Goal: Information Seeking & Learning: Check status

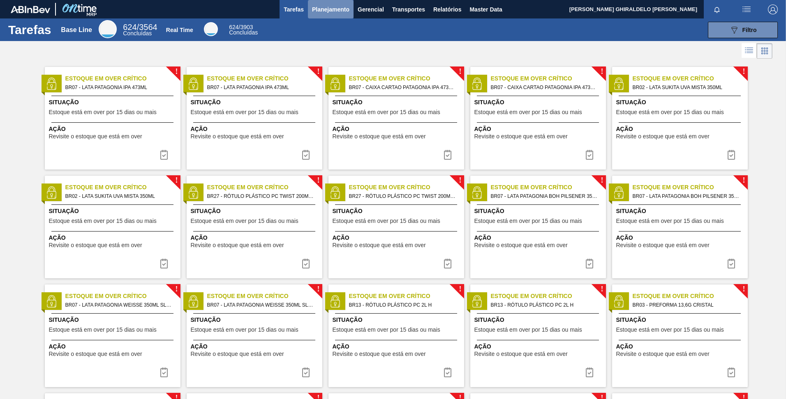
click at [317, 11] on span "Planejamento" at bounding box center [330, 10] width 37 height 10
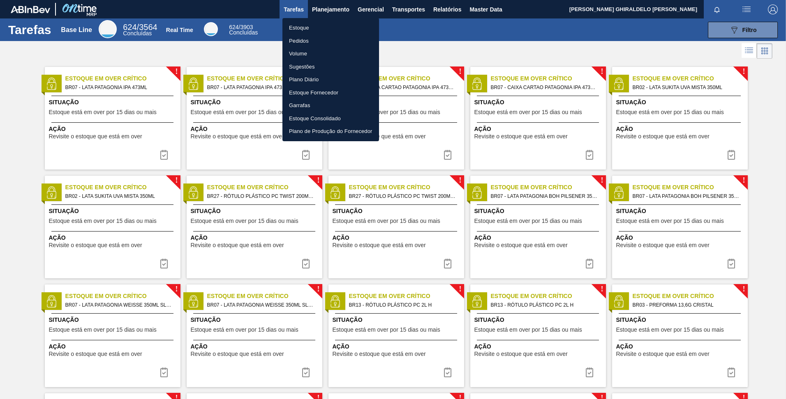
click at [295, 28] on li "Estoque" at bounding box center [330, 27] width 97 height 13
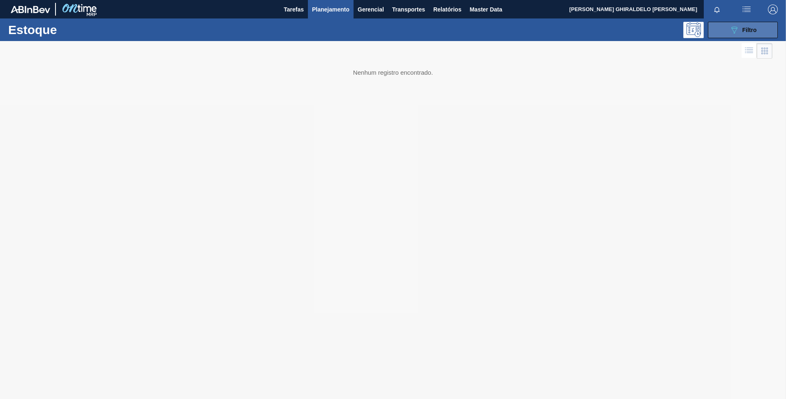
click at [750, 24] on button "089F7B8B-B2A5-4AFE-B5C0-19BA573D28AC Filtro" at bounding box center [743, 30] width 70 height 16
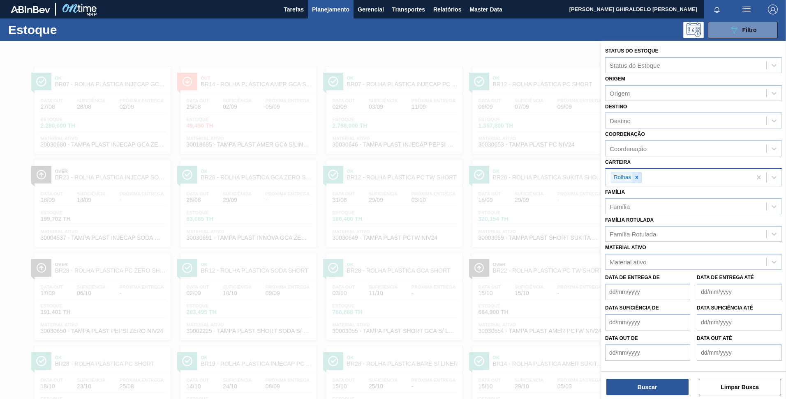
click at [636, 178] on icon at bounding box center [637, 178] width 6 height 6
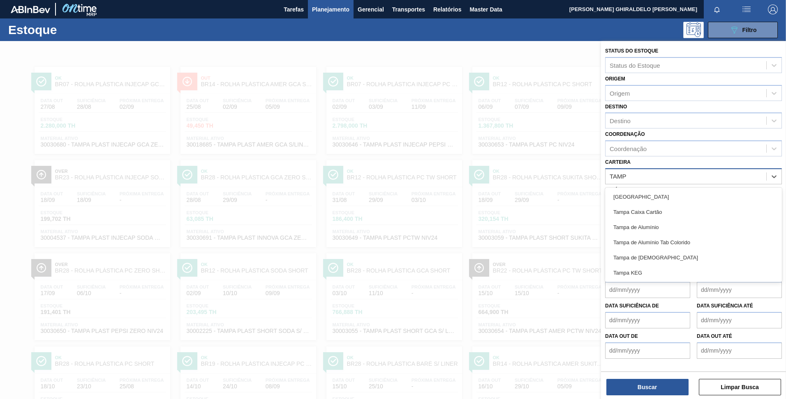
type input "[GEOGRAPHIC_DATA]"
click at [635, 230] on div "Tampa de Alumínio" at bounding box center [693, 227] width 177 height 15
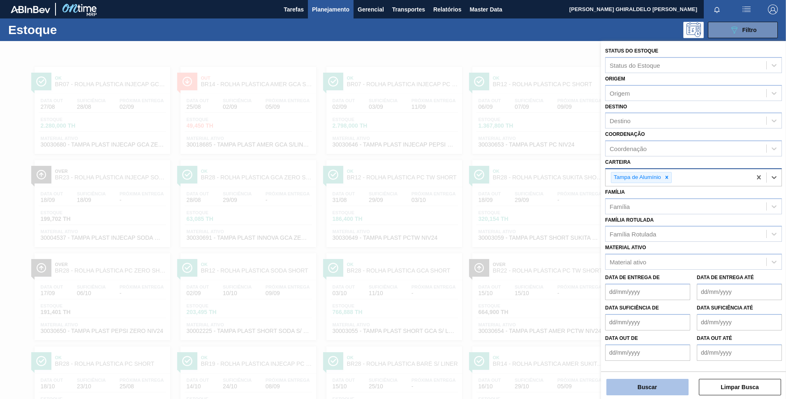
click at [652, 387] on button "Buscar" at bounding box center [647, 387] width 82 height 16
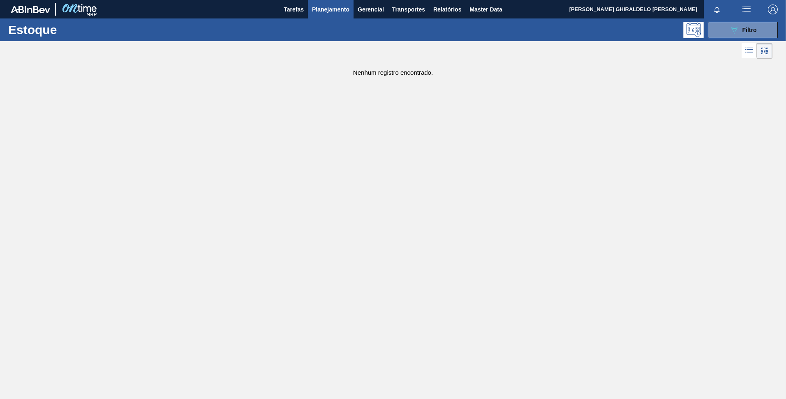
click at [332, 14] on span "Planejamento" at bounding box center [330, 10] width 37 height 10
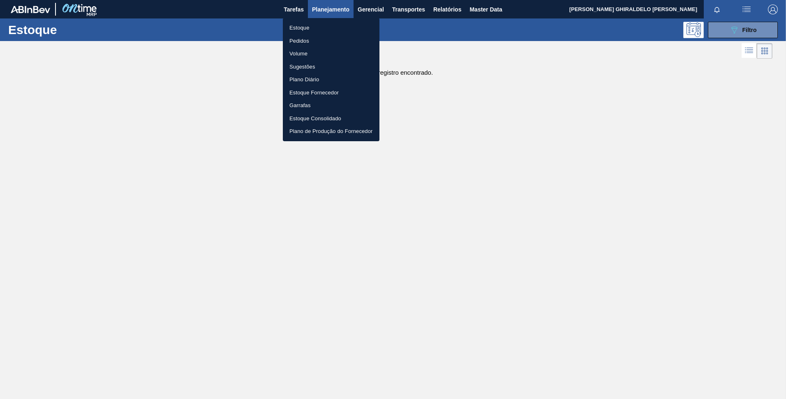
click at [337, 26] on li "Estoque" at bounding box center [331, 27] width 97 height 13
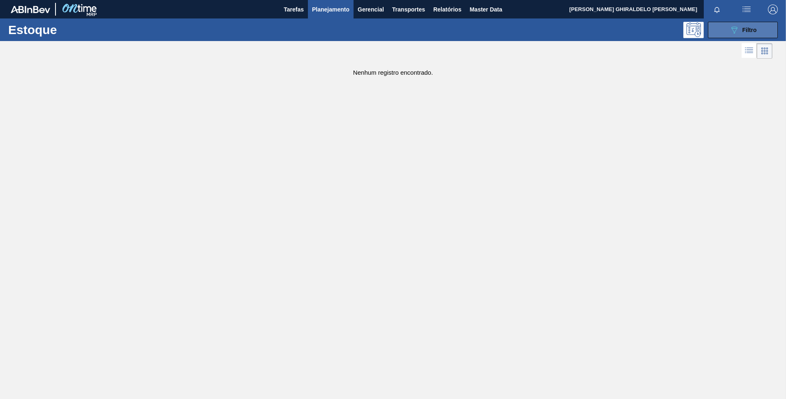
click at [727, 35] on button "089F7B8B-B2A5-4AFE-B5C0-19BA573D28AC Filtro" at bounding box center [743, 30] width 70 height 16
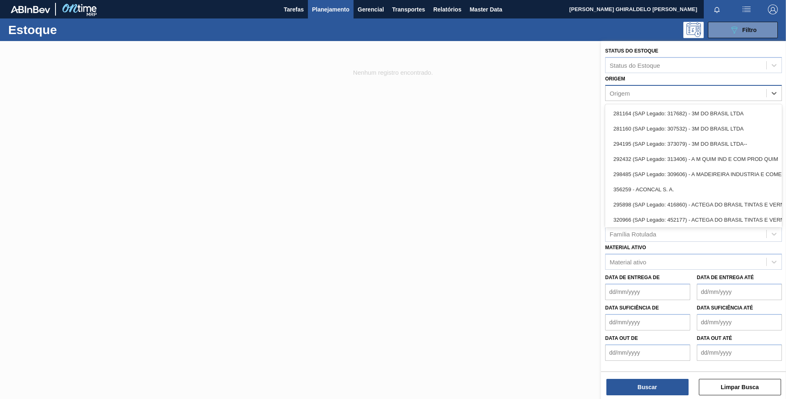
click at [628, 97] on div "Origem" at bounding box center [685, 93] width 161 height 12
type input "b"
click at [625, 74] on div "Origem option , deselected. option 281164 (SAP Legado: 317682) - 3M DO BRASIL L…" at bounding box center [693, 87] width 177 height 28
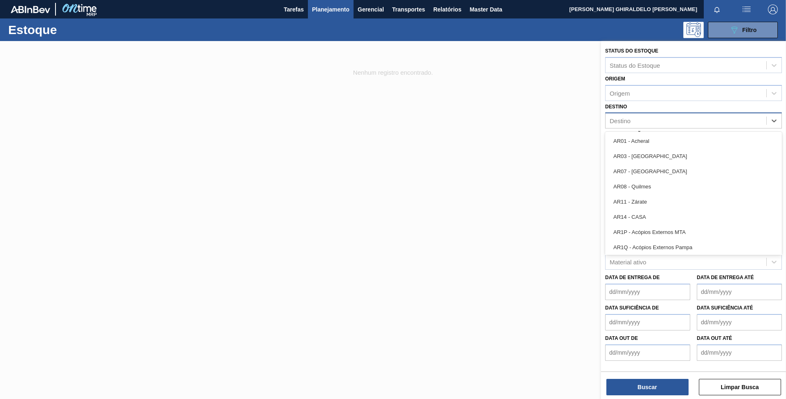
click at [639, 119] on div "Destino" at bounding box center [685, 121] width 161 height 12
type input "br23"
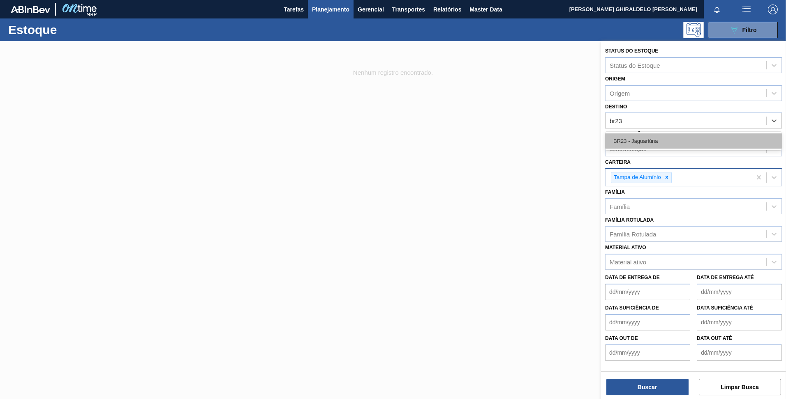
click at [639, 141] on div "BR23 - Jaguariúna" at bounding box center [693, 141] width 177 height 15
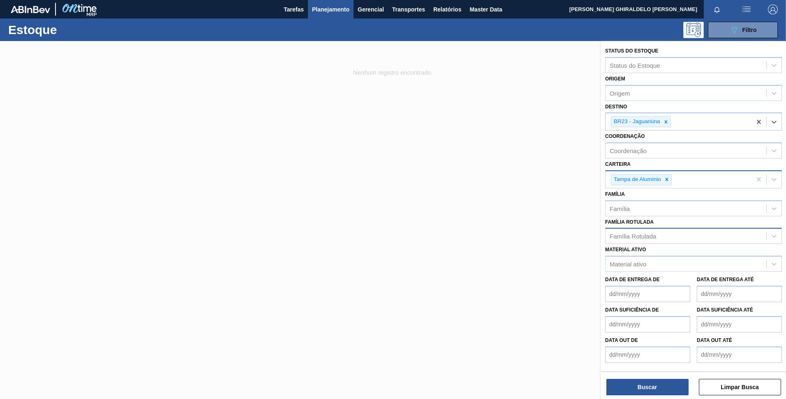
click at [633, 240] on div "Família Rotulada" at bounding box center [632, 236] width 46 height 7
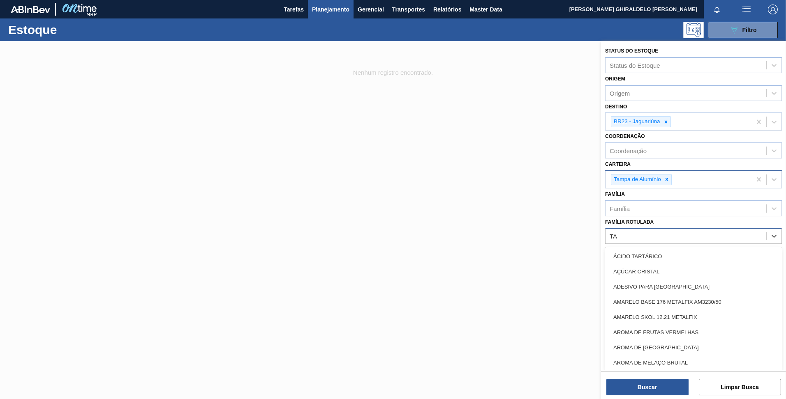
type Rotulada "T"
type Rotulada "DOURA"
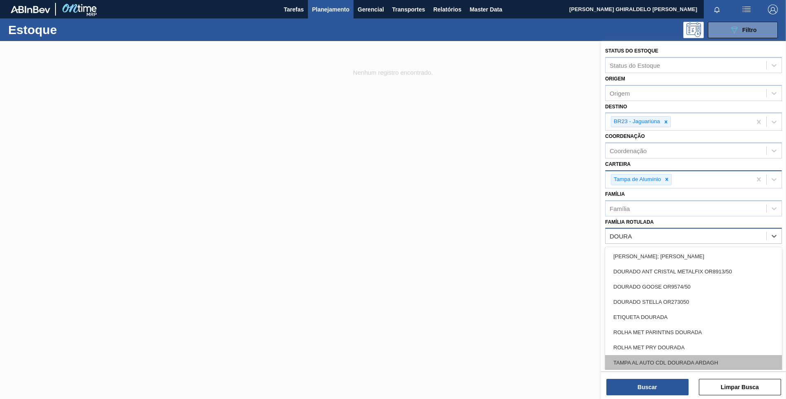
click at [659, 361] on div "TAMPA AL AUTO CDL DOURADA ARDAGH" at bounding box center [693, 362] width 177 height 15
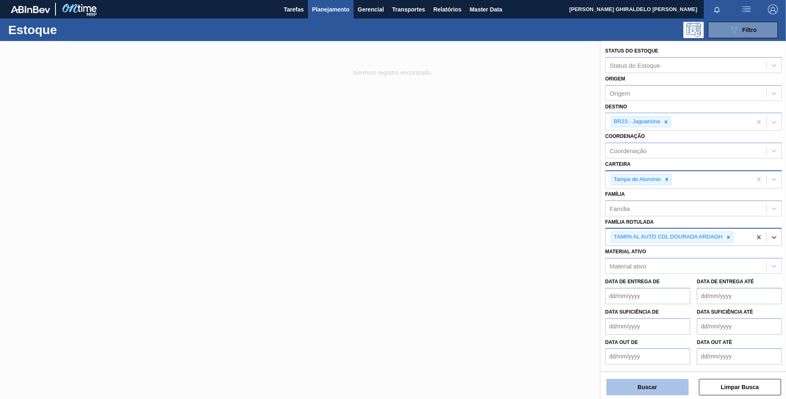
click at [659, 387] on button "Buscar" at bounding box center [647, 387] width 82 height 16
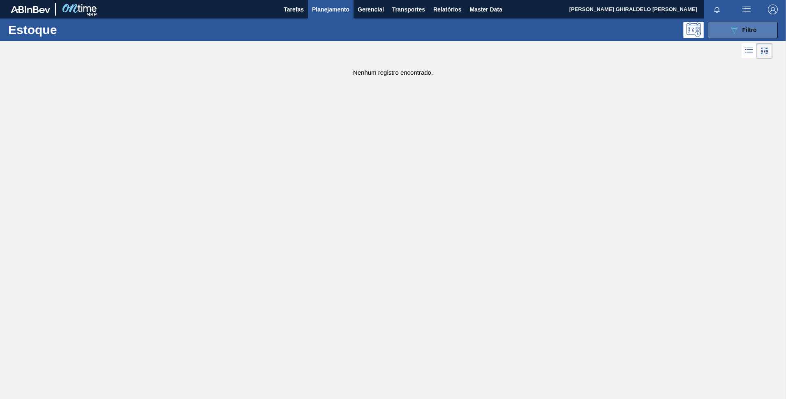
click at [757, 29] on button "089F7B8B-B2A5-4AFE-B5C0-19BA573D28AC Filtro" at bounding box center [743, 30] width 70 height 16
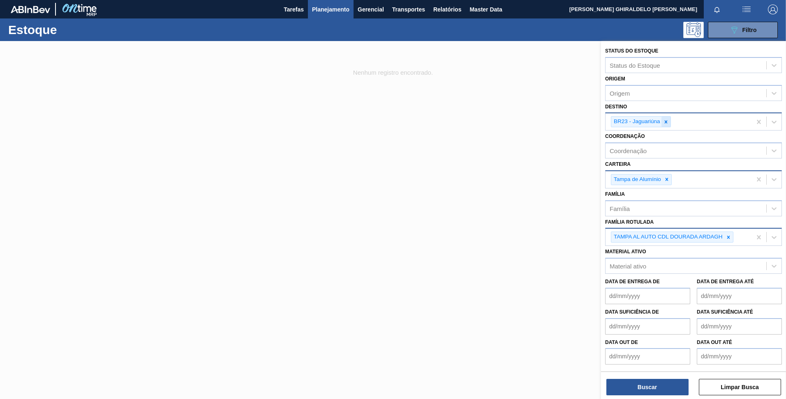
click at [666, 126] on div at bounding box center [665, 122] width 9 height 10
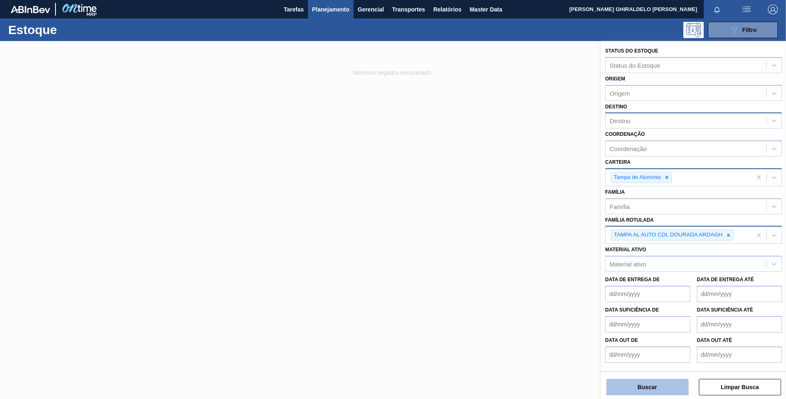
click at [642, 381] on button "Buscar" at bounding box center [647, 387] width 82 height 16
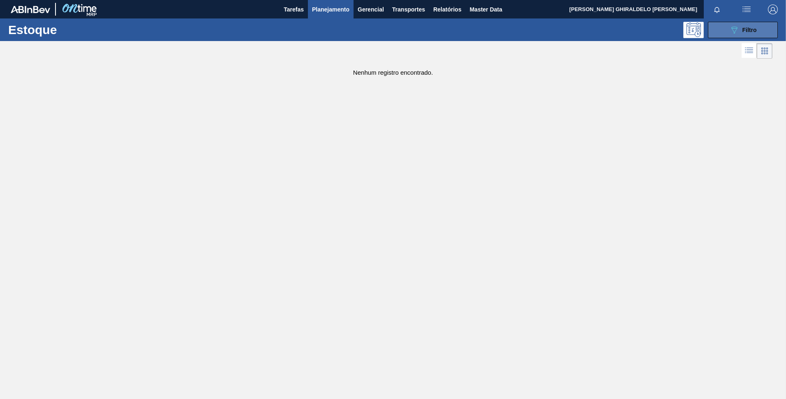
click at [736, 29] on icon "089F7B8B-B2A5-4AFE-B5C0-19BA573D28AC" at bounding box center [734, 30] width 10 height 10
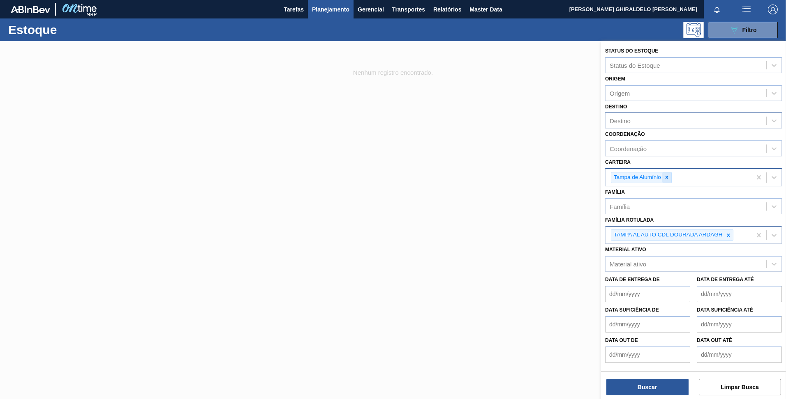
click at [669, 179] on icon at bounding box center [667, 178] width 6 height 6
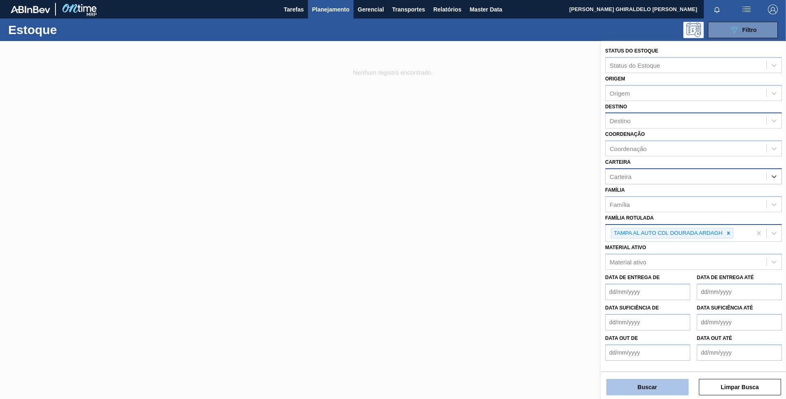
click at [629, 390] on button "Buscar" at bounding box center [647, 387] width 82 height 16
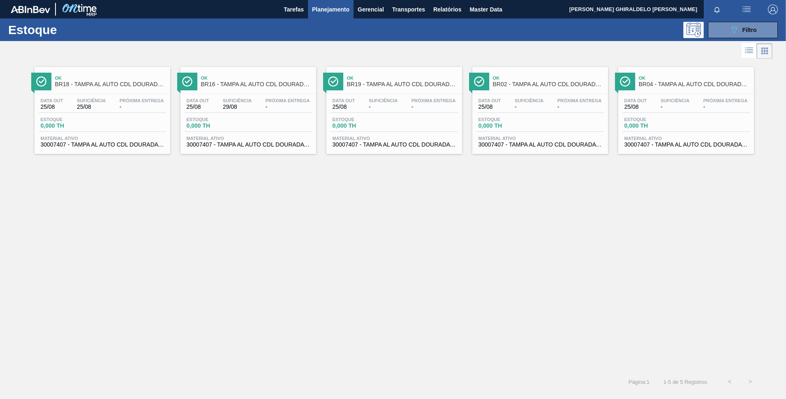
click at [367, 82] on span "BR19 - TAMPA AL AUTO CDL DOURADA ARDAGH" at bounding box center [402, 84] width 111 height 6
click at [718, 33] on button "089F7B8B-B2A5-4AFE-B5C0-19BA573D28AC Filtro" at bounding box center [743, 30] width 70 height 16
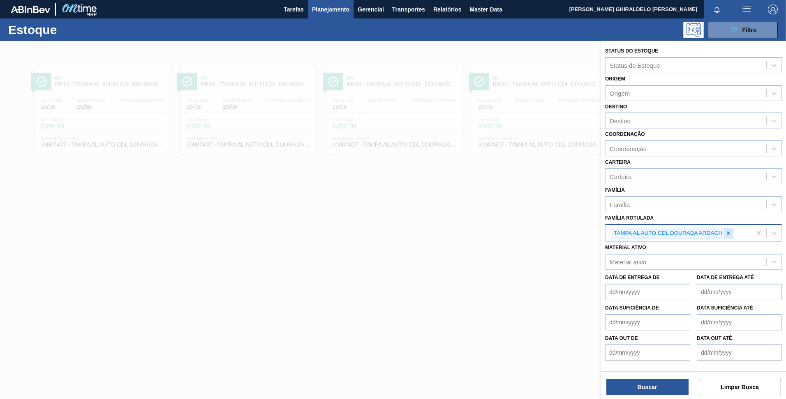
click at [730, 236] on icon at bounding box center [728, 234] width 6 height 6
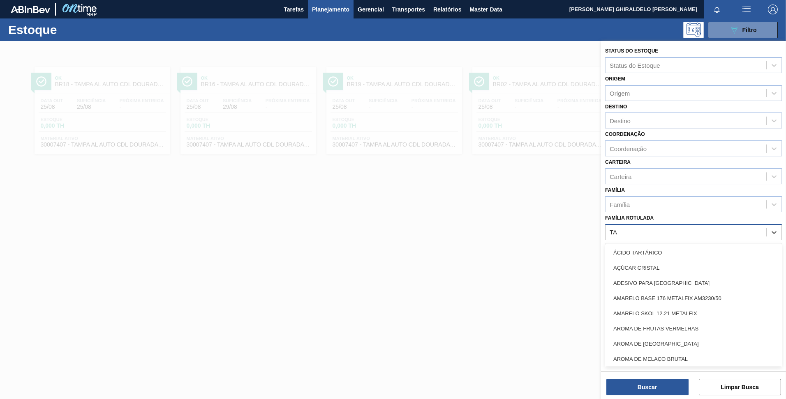
type Rotulada "T"
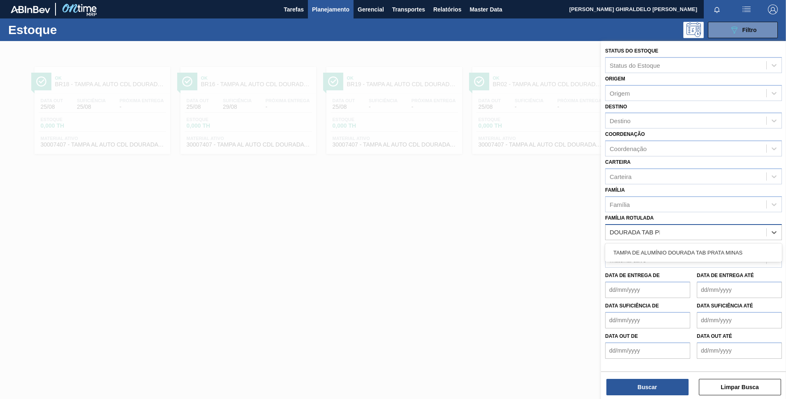
type Rotulada "DOURADA TAB PRA"
click at [706, 256] on div "TAMPA DE ALUMÍNIO DOURADA TAB PRATA MINAS" at bounding box center [693, 252] width 177 height 15
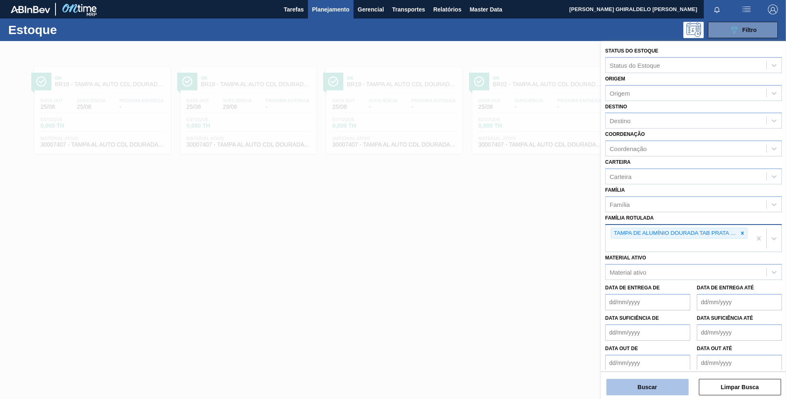
click at [648, 388] on button "Buscar" at bounding box center [647, 387] width 82 height 16
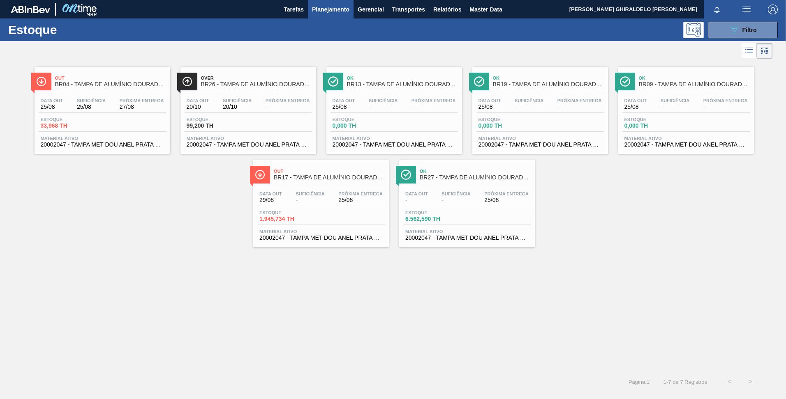
click at [451, 197] on span "-" at bounding box center [455, 200] width 29 height 6
click at [231, 106] on span "20/10" at bounding box center [237, 107] width 29 height 6
click at [84, 108] on span "25/08" at bounding box center [91, 107] width 29 height 6
click at [358, 190] on div "Data out 29/08 Suficiência - Próxima Entrega 25/08 Estoque 1.945,734 TH Materia…" at bounding box center [321, 215] width 136 height 56
click at [727, 39] on div "Estoque 089F7B8B-B2A5-4AFE-B5C0-19BA573D28AC Filtro" at bounding box center [393, 29] width 786 height 23
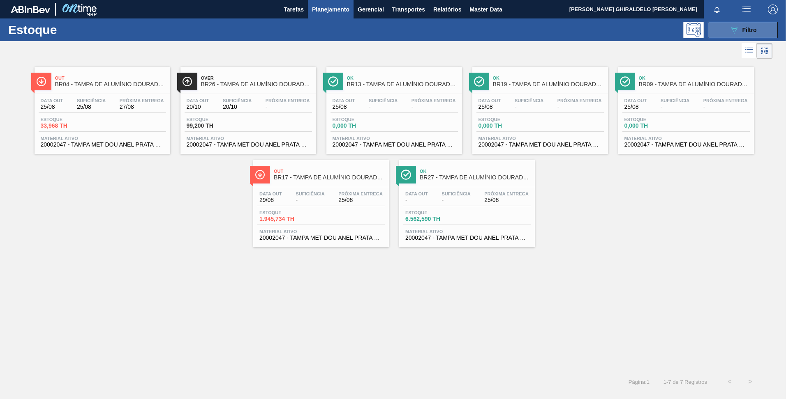
click at [725, 32] on button "089F7B8B-B2A5-4AFE-B5C0-19BA573D28AC Filtro" at bounding box center [743, 30] width 70 height 16
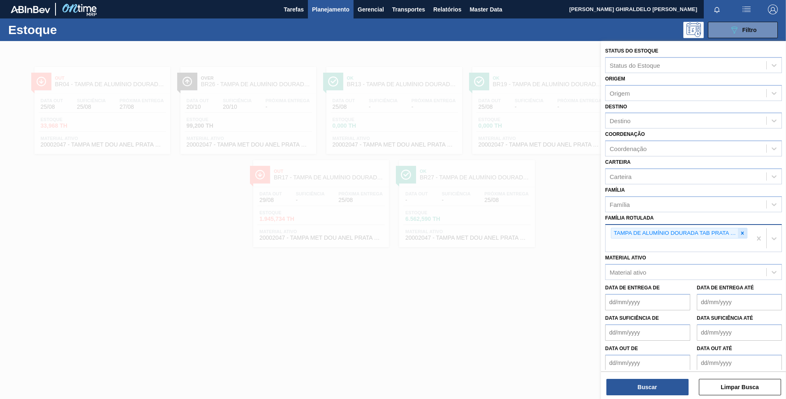
click at [741, 233] on icon at bounding box center [742, 233] width 3 height 3
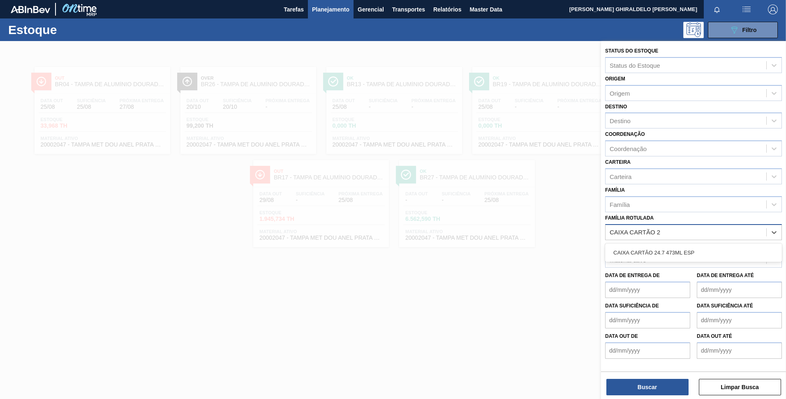
type Rotulada "CAIXA CARTÃO"
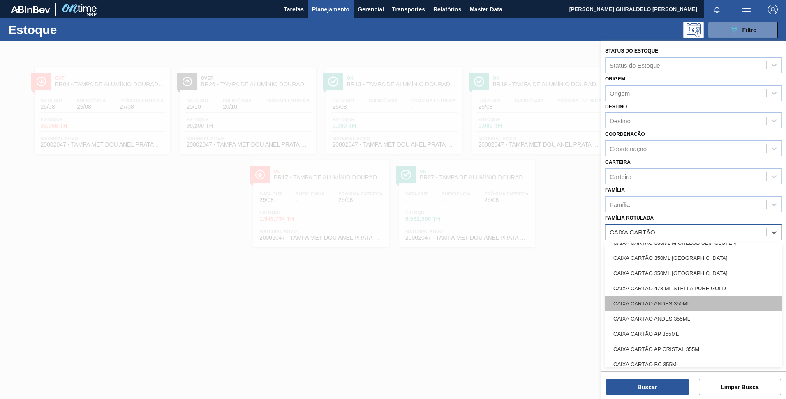
scroll to position [25, 0]
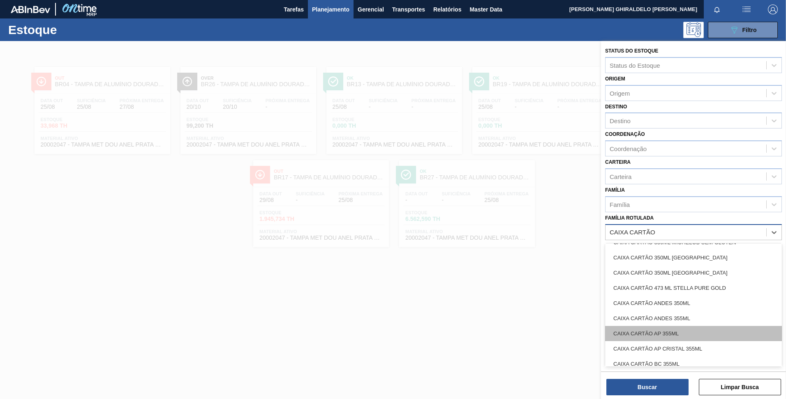
click at [669, 330] on div "CAIXA CARTÃO AP 355ML" at bounding box center [693, 333] width 177 height 15
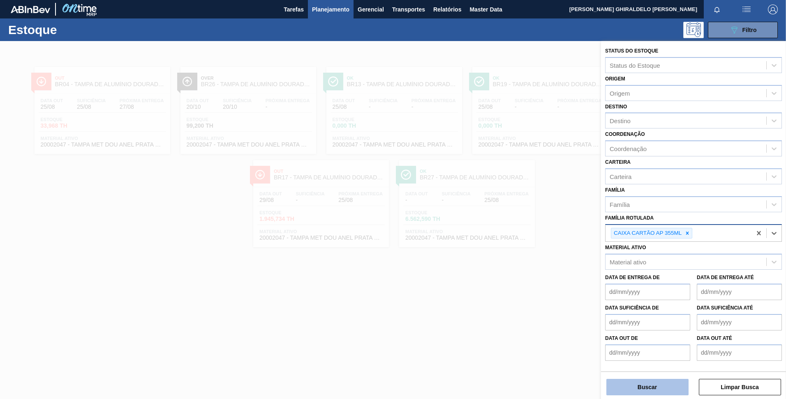
click at [644, 385] on button "Buscar" at bounding box center [647, 387] width 82 height 16
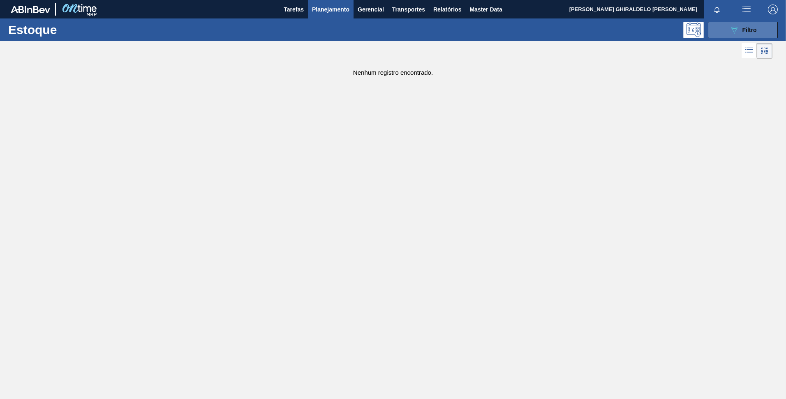
click at [725, 28] on button "089F7B8B-B2A5-4AFE-B5C0-19BA573D28AC Filtro" at bounding box center [743, 30] width 70 height 16
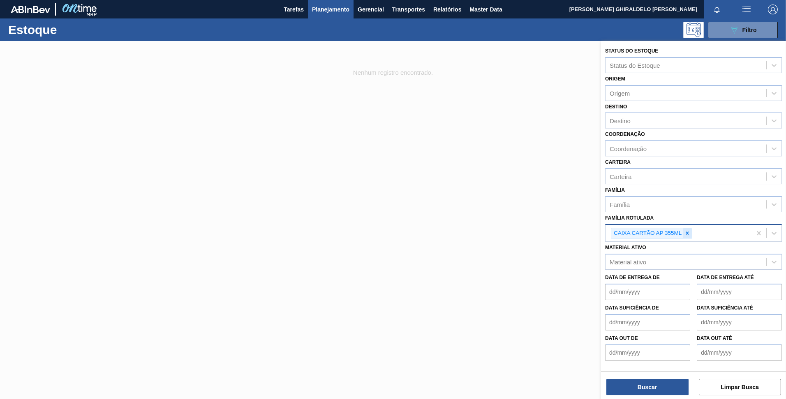
click at [687, 233] on icon at bounding box center [687, 233] width 3 height 3
click at [293, 9] on span "Tarefas" at bounding box center [294, 10] width 20 height 10
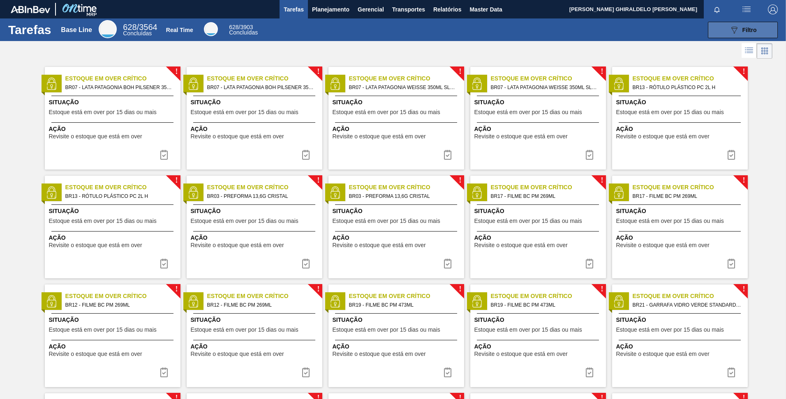
click at [757, 22] on button "089F7B8B-B2A5-4AFE-B5C0-19BA573D28AC Filtro" at bounding box center [743, 30] width 70 height 16
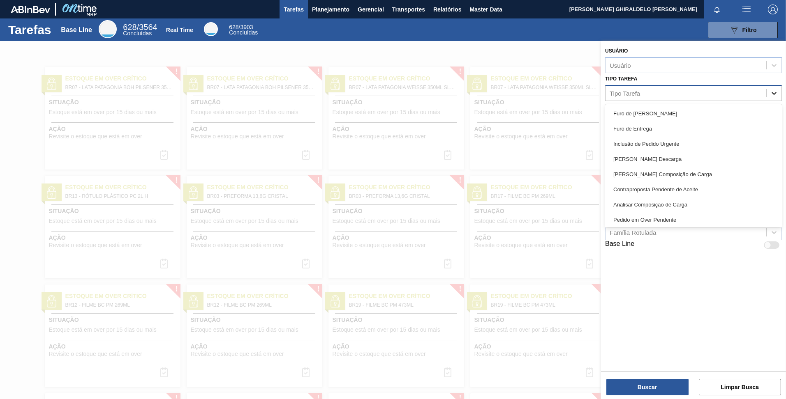
click at [772, 94] on icon at bounding box center [774, 93] width 8 height 8
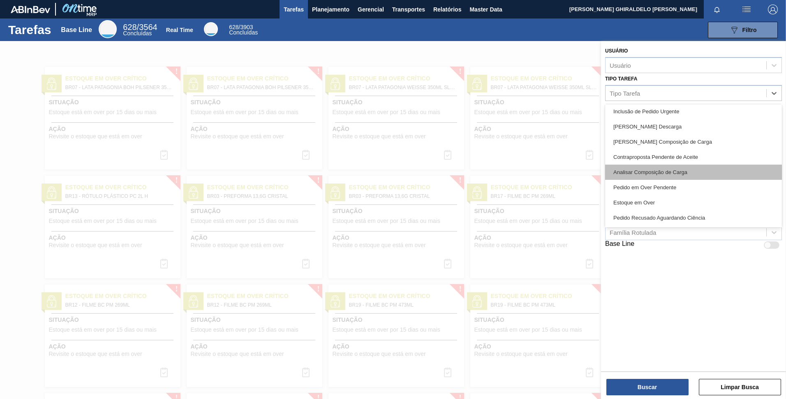
click at [687, 170] on div "Analisar Composição de Carga" at bounding box center [693, 172] width 177 height 15
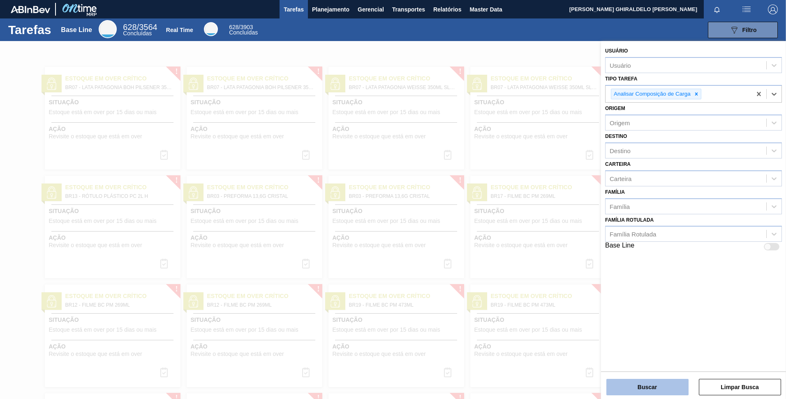
click at [649, 388] on button "Buscar" at bounding box center [647, 387] width 82 height 16
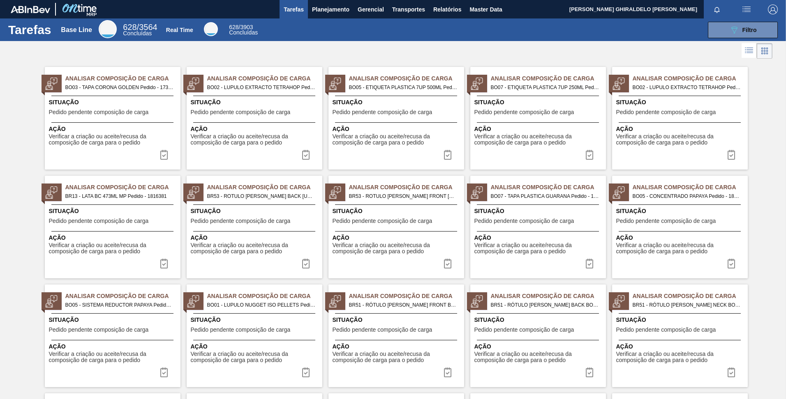
click at [228, 83] on span "Analisar Composição de Carga" at bounding box center [264, 78] width 115 height 9
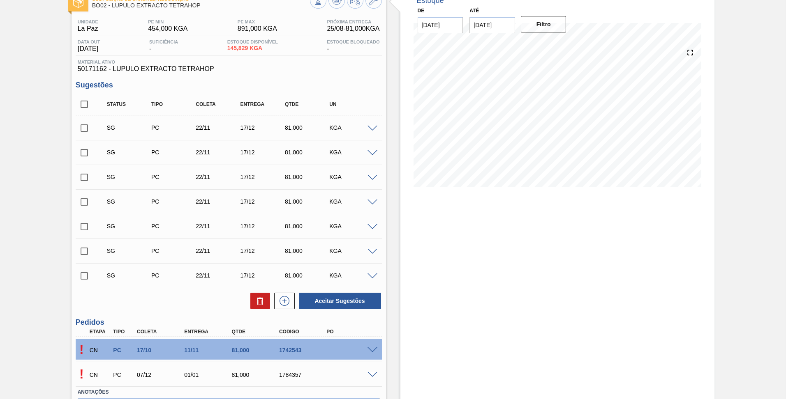
scroll to position [46, 0]
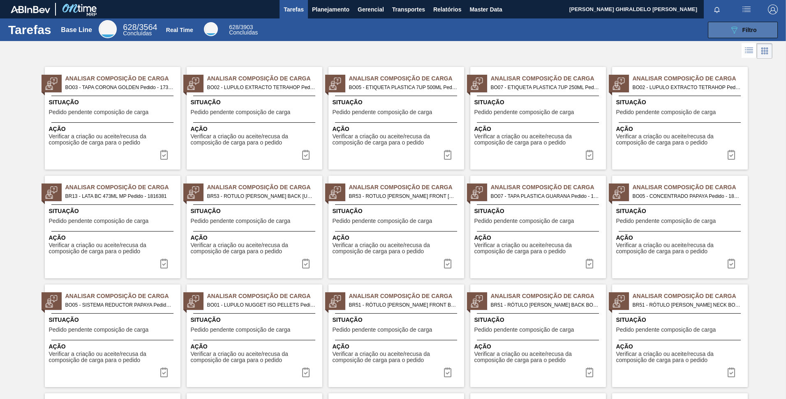
click at [750, 31] on span "Filtro" at bounding box center [749, 30] width 14 height 7
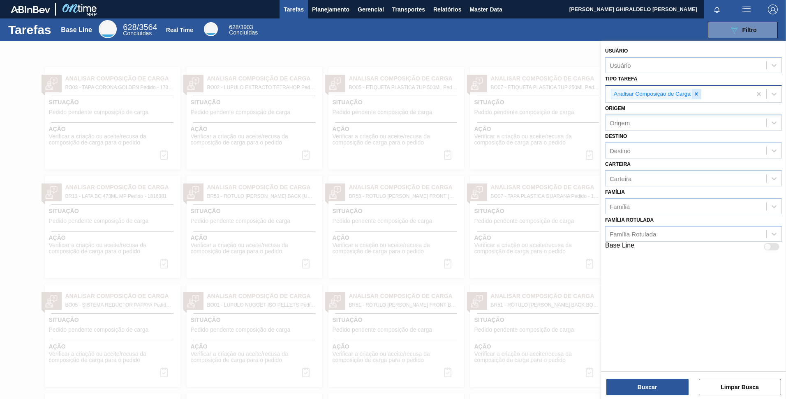
click at [700, 95] on div at bounding box center [696, 94] width 9 height 10
click at [700, 95] on div "Tipo Tarefa" at bounding box center [685, 93] width 161 height 12
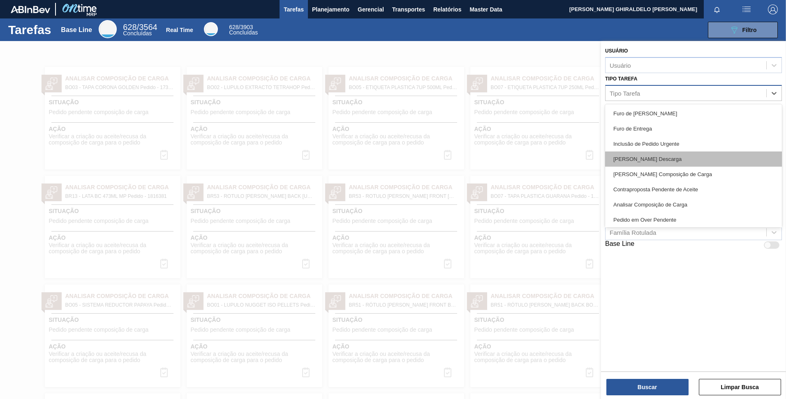
click at [669, 162] on div "[PERSON_NAME] Descarga" at bounding box center [693, 159] width 177 height 15
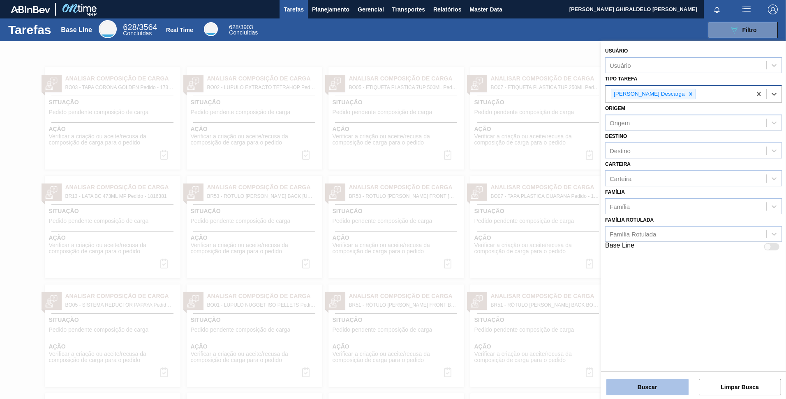
click at [656, 390] on button "Buscar" at bounding box center [647, 387] width 82 height 16
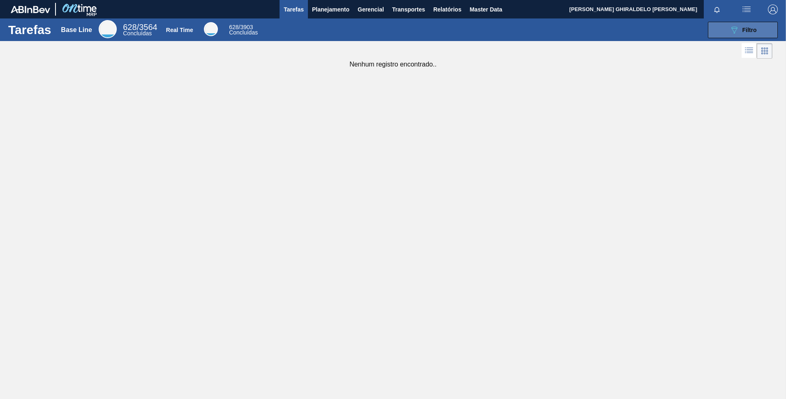
click at [727, 28] on button "089F7B8B-B2A5-4AFE-B5C0-19BA573D28AC Filtro" at bounding box center [743, 30] width 70 height 16
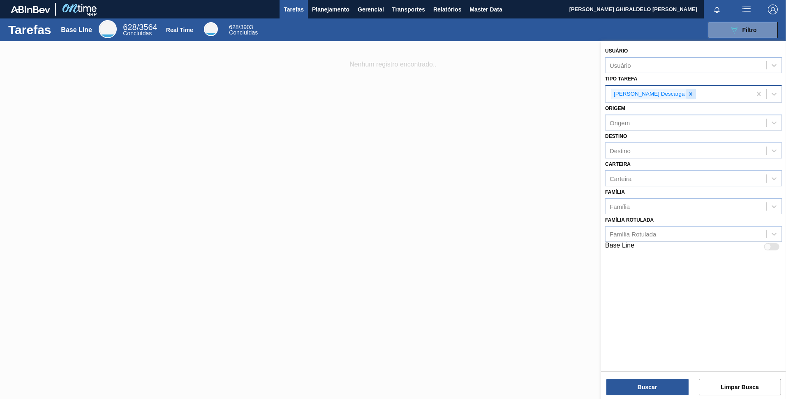
click at [692, 96] on icon at bounding box center [691, 94] width 6 height 6
click at [65, 143] on div at bounding box center [393, 240] width 786 height 399
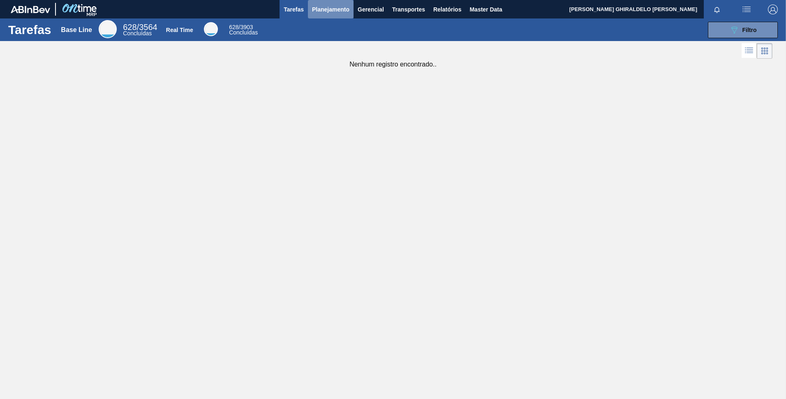
click at [341, 10] on span "Planejamento" at bounding box center [330, 10] width 37 height 10
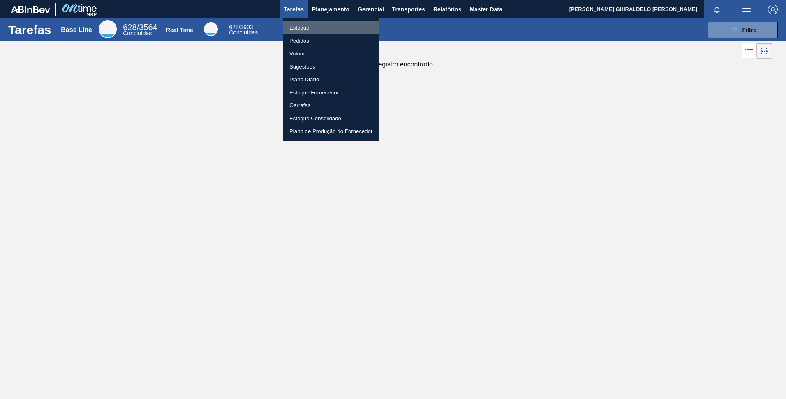
click at [301, 25] on li "Estoque" at bounding box center [331, 27] width 97 height 13
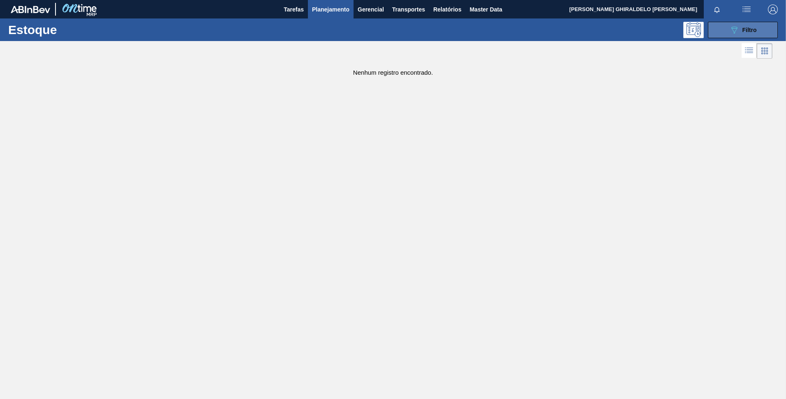
click at [724, 27] on button "089F7B8B-B2A5-4AFE-B5C0-19BA573D28AC Filtro" at bounding box center [743, 30] width 70 height 16
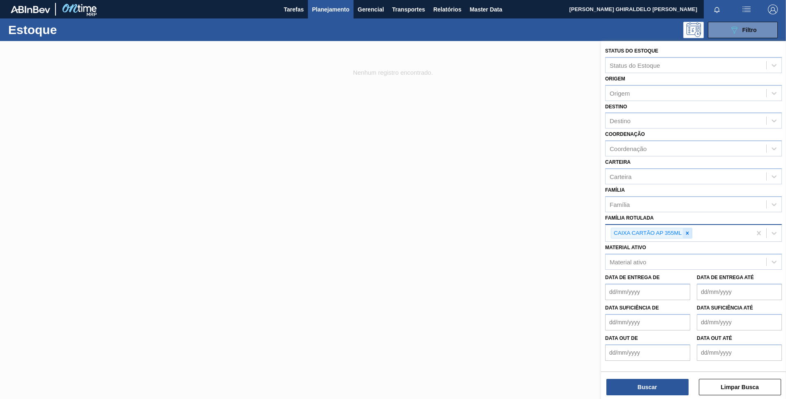
click at [686, 234] on icon at bounding box center [687, 233] width 3 height 3
click at [621, 66] on div "Status do Estoque" at bounding box center [634, 65] width 51 height 7
click at [542, 205] on div at bounding box center [393, 240] width 786 height 399
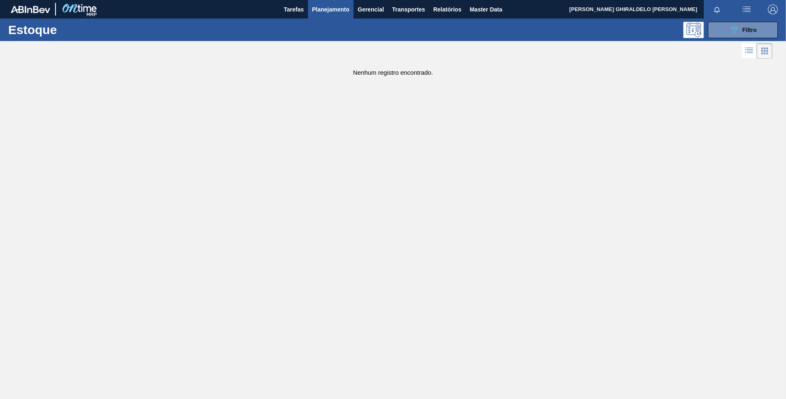
click at [338, 14] on span "Planejamento" at bounding box center [330, 10] width 37 height 10
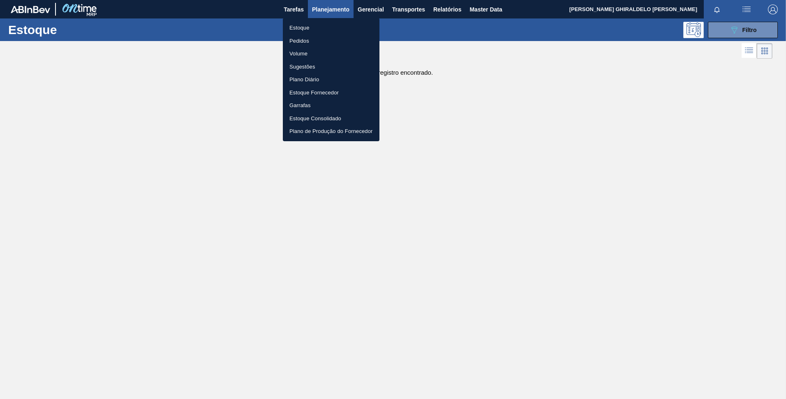
click at [298, 41] on li "Pedidos" at bounding box center [331, 41] width 97 height 13
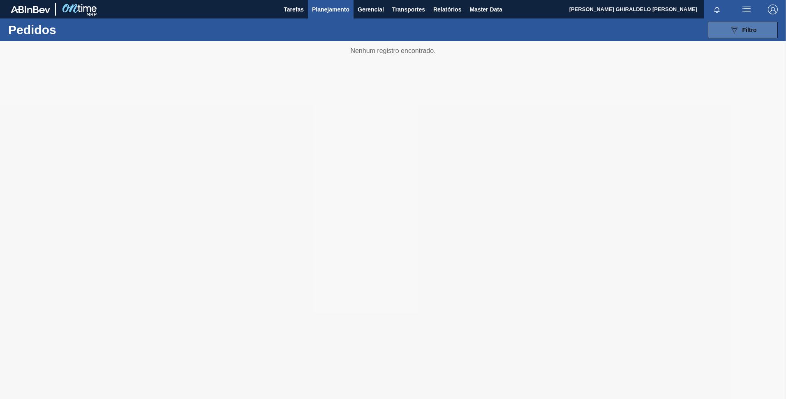
click at [742, 36] on button "089F7B8B-B2A5-4AFE-B5C0-19BA573D28AC Filtro" at bounding box center [743, 30] width 70 height 16
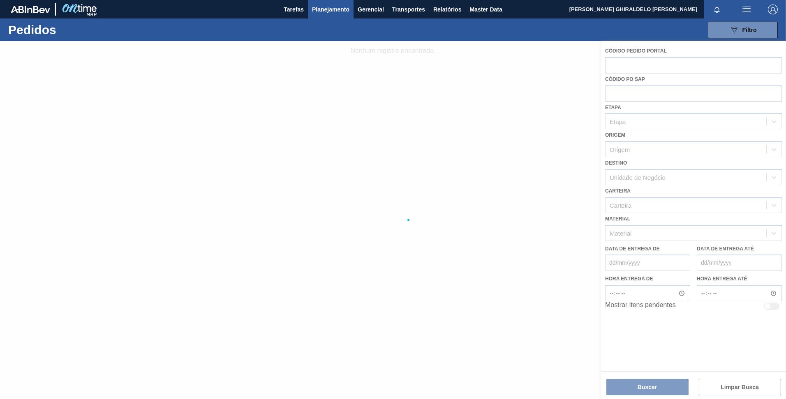
click at [629, 62] on div at bounding box center [393, 220] width 786 height 358
click at [484, 79] on div at bounding box center [393, 220] width 786 height 358
click at [541, 158] on div at bounding box center [393, 220] width 786 height 358
click at [736, 34] on icon "089F7B8B-B2A5-4AFE-B5C0-19BA573D28AC" at bounding box center [734, 30] width 10 height 10
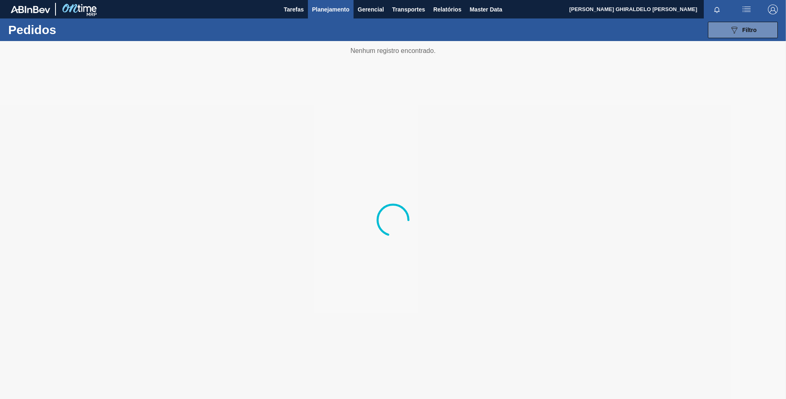
click at [9, 126] on div at bounding box center [393, 220] width 786 height 358
click at [738, 34] on icon "089F7B8B-B2A5-4AFE-B5C0-19BA573D28AC" at bounding box center [734, 30] width 10 height 10
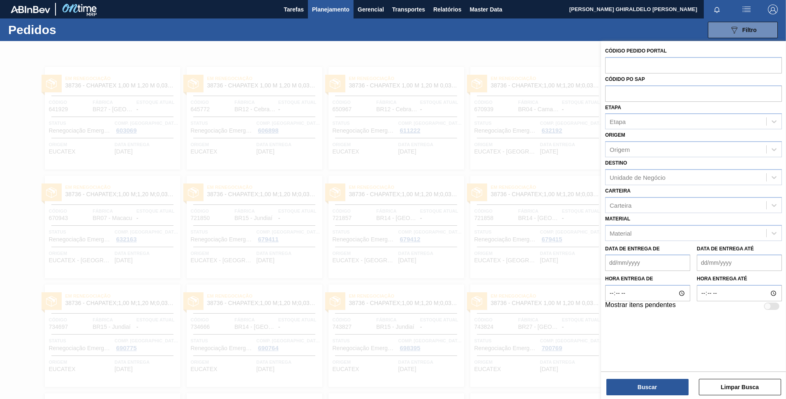
click at [495, 172] on div at bounding box center [393, 240] width 786 height 399
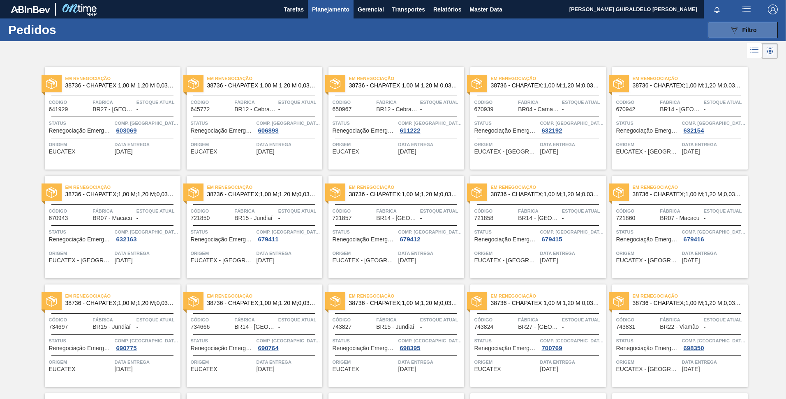
click at [733, 31] on icon "089F7B8B-B2A5-4AFE-B5C0-19BA573D28AC" at bounding box center [734, 30] width 10 height 10
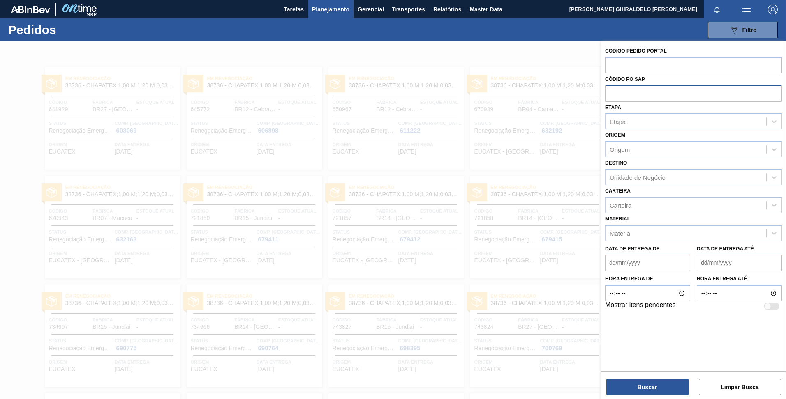
click at [644, 90] on input "text" at bounding box center [693, 93] width 177 height 16
type input "2001110"
click at [616, 383] on button "Buscar" at bounding box center [647, 387] width 82 height 16
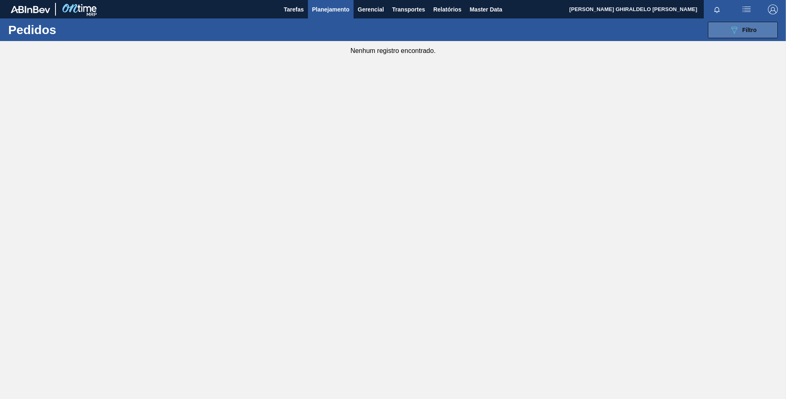
click at [733, 25] on icon "089F7B8B-B2A5-4AFE-B5C0-19BA573D28AC" at bounding box center [734, 30] width 10 height 10
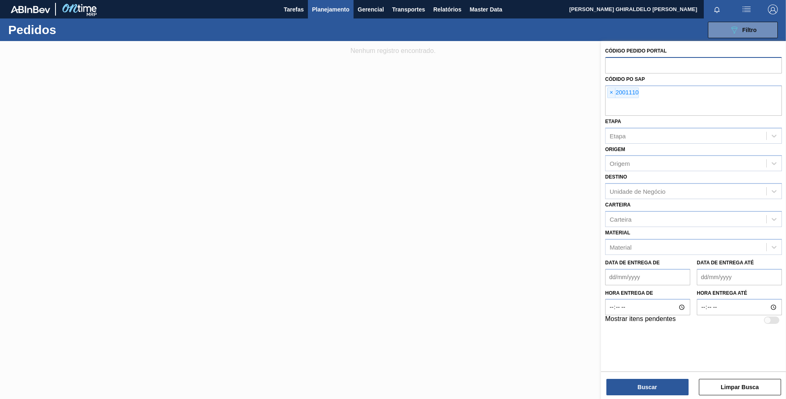
click at [641, 70] on input "text" at bounding box center [693, 65] width 177 height 16
type input "2001110"
click at [613, 91] on div "Códido PO SAP × 2001110" at bounding box center [693, 95] width 177 height 42
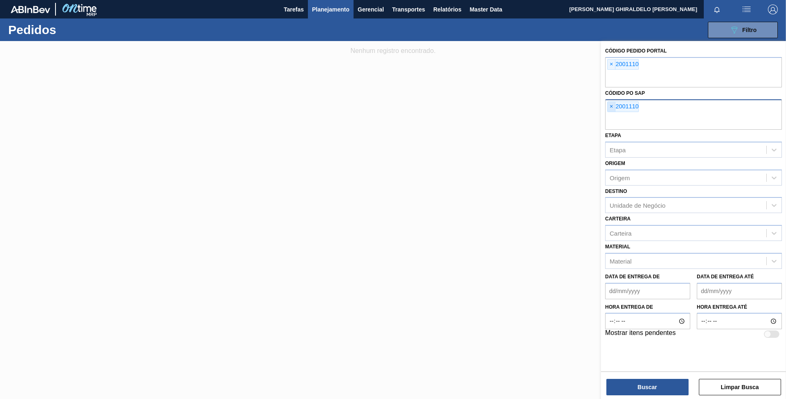
click at [610, 107] on span "×" at bounding box center [611, 107] width 8 height 10
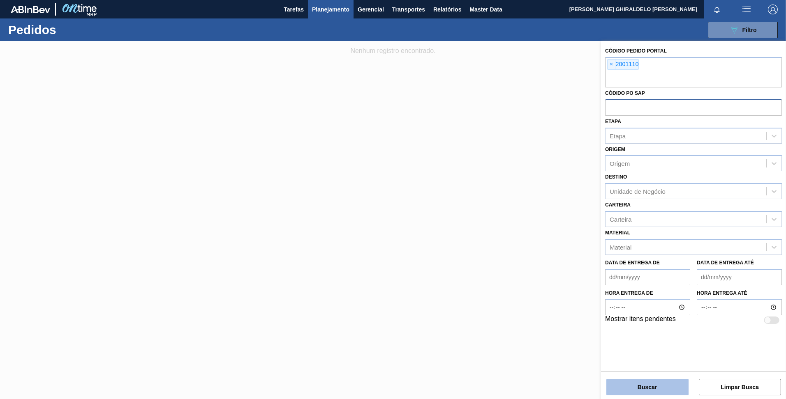
click at [651, 389] on button "Buscar" at bounding box center [647, 387] width 82 height 16
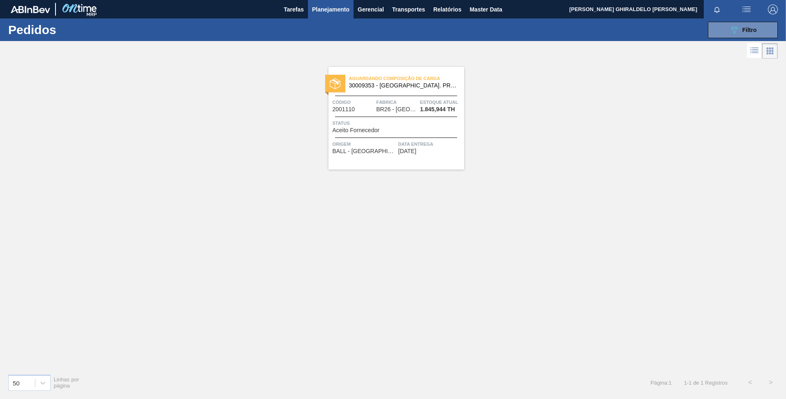
click at [398, 76] on span "Aguardando Composição de Carga" at bounding box center [406, 78] width 115 height 8
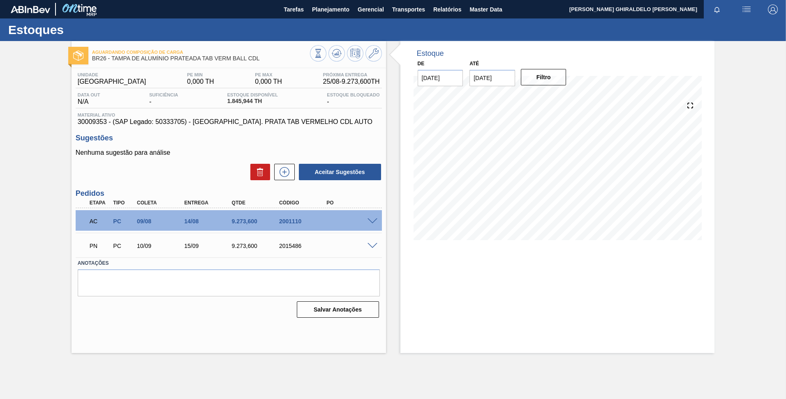
click at [24, 226] on div "Aguardando Composição de Carga BR26 - [GEOGRAPHIC_DATA] DE ALUMÍNIO PRATEADA TA…" at bounding box center [393, 197] width 786 height 312
